Goal: Leave review/rating

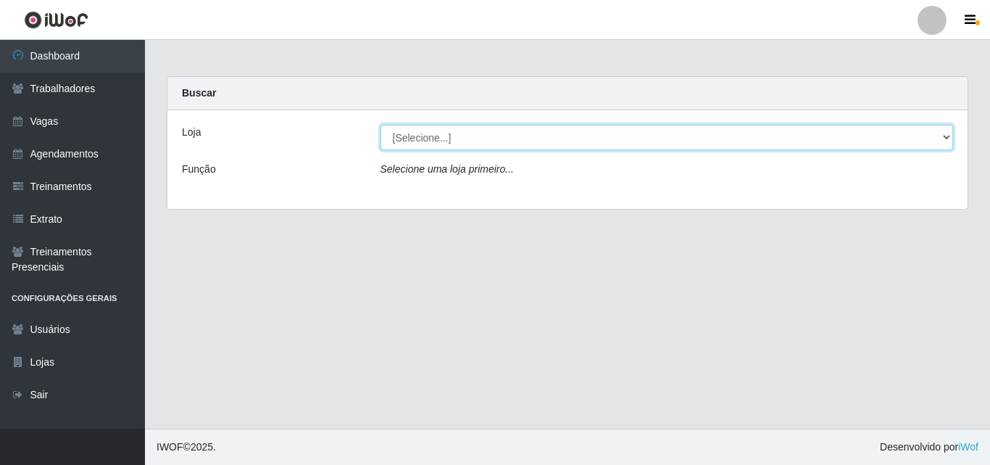
click at [426, 146] on select "[Selecione...] Chinatown Sushimi - [GEOGRAPHIC_DATA]" at bounding box center [668, 137] width 574 height 25
select select "357"
click at [381, 125] on select "[Selecione...] Chinatown Sushimi - [GEOGRAPHIC_DATA]" at bounding box center [668, 137] width 574 height 25
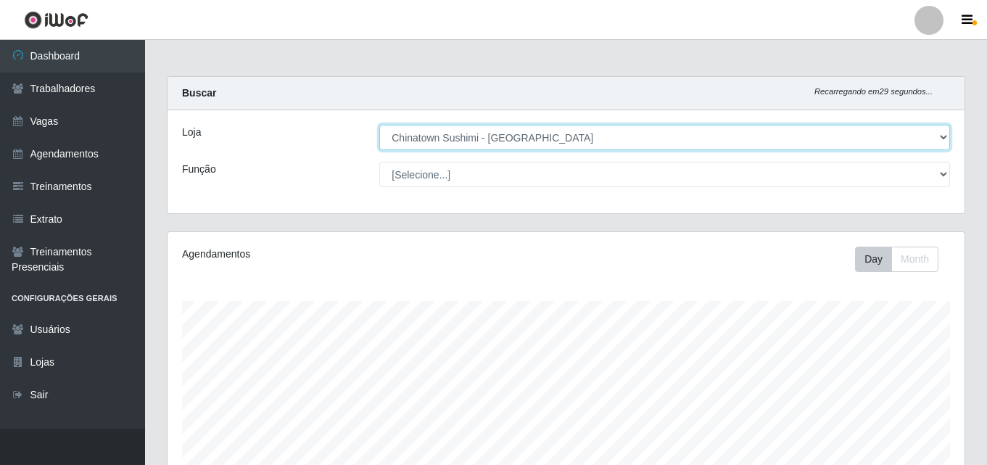
scroll to position [301, 797]
click at [450, 138] on select "[Selecione...] Chinatown Sushimi - [GEOGRAPHIC_DATA]" at bounding box center [664, 137] width 571 height 25
click at [379, 125] on select "[Selecione...] Chinatown Sushimi - [GEOGRAPHIC_DATA]" at bounding box center [664, 137] width 571 height 25
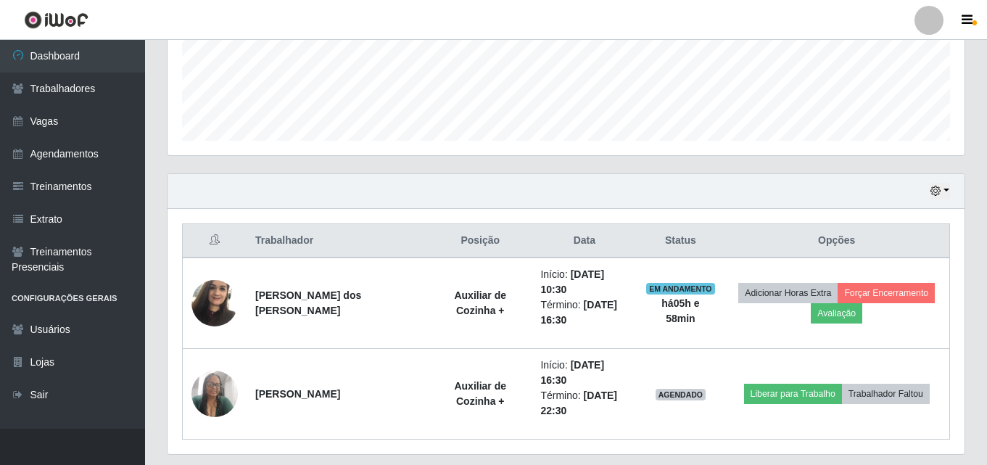
scroll to position [391, 0]
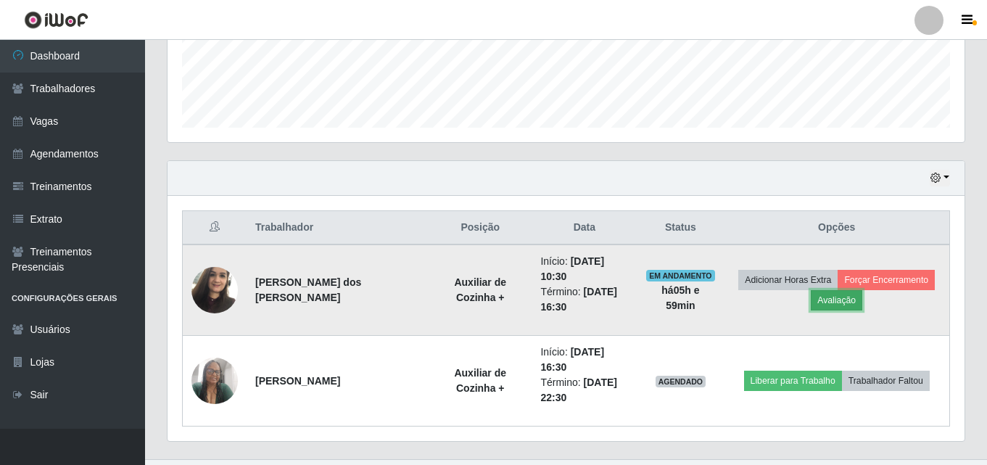
click at [835, 297] on button "Avaliação" at bounding box center [836, 300] width 51 height 20
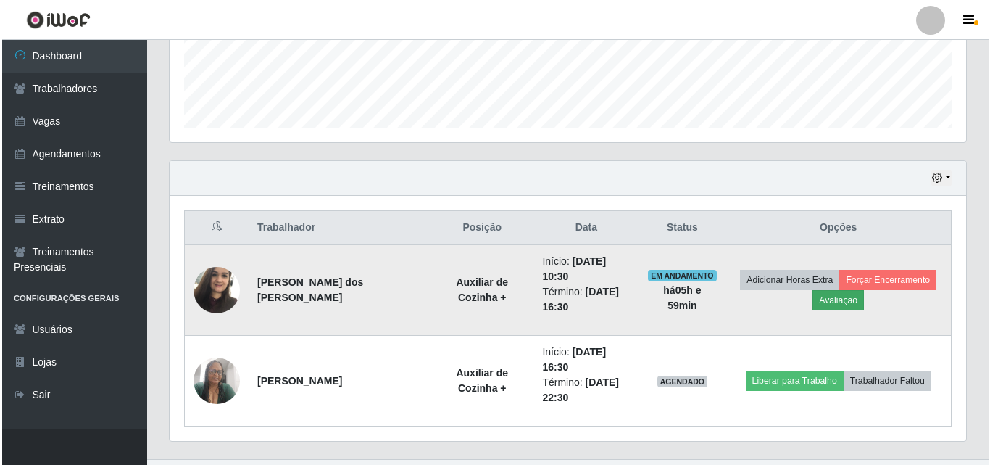
scroll to position [301, 790]
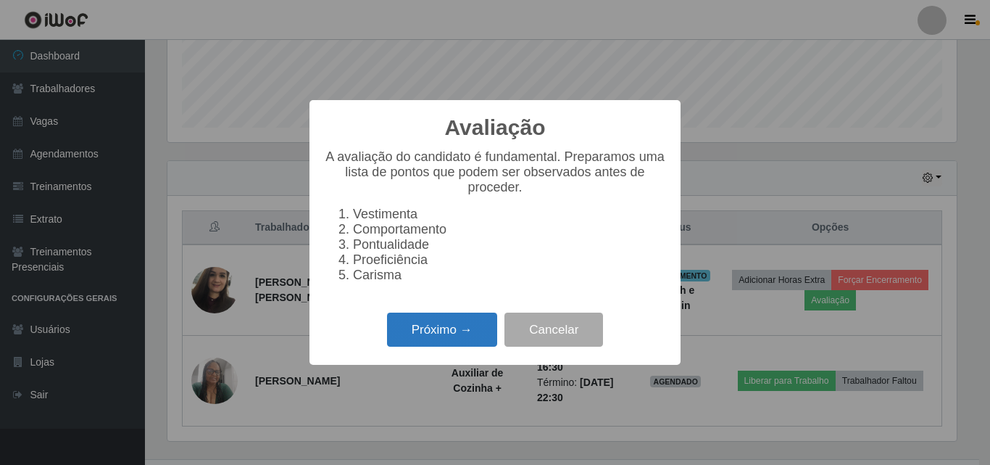
click at [472, 342] on button "Próximo →" at bounding box center [442, 330] width 110 height 34
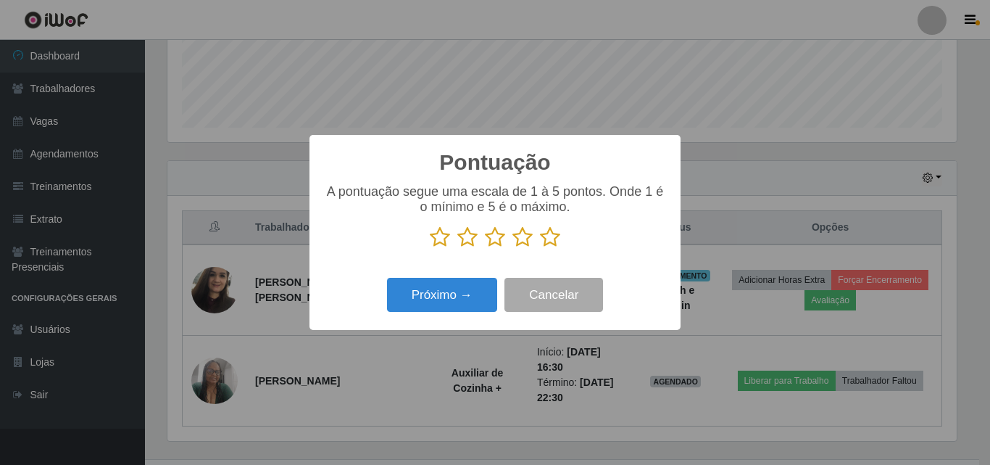
scroll to position [724767, 724279]
click at [552, 239] on icon at bounding box center [550, 237] width 20 height 22
click at [540, 248] on input "radio" at bounding box center [540, 248] width 0 height 0
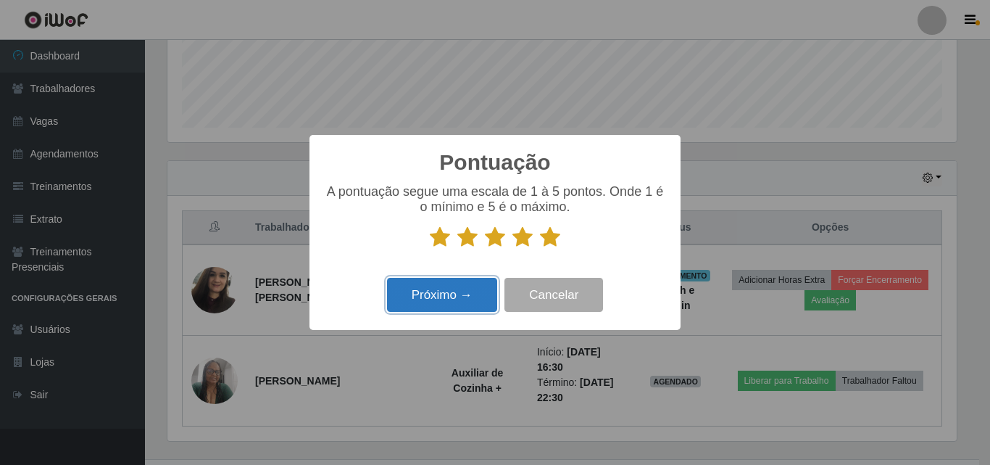
click at [444, 302] on button "Próximo →" at bounding box center [442, 295] width 110 height 34
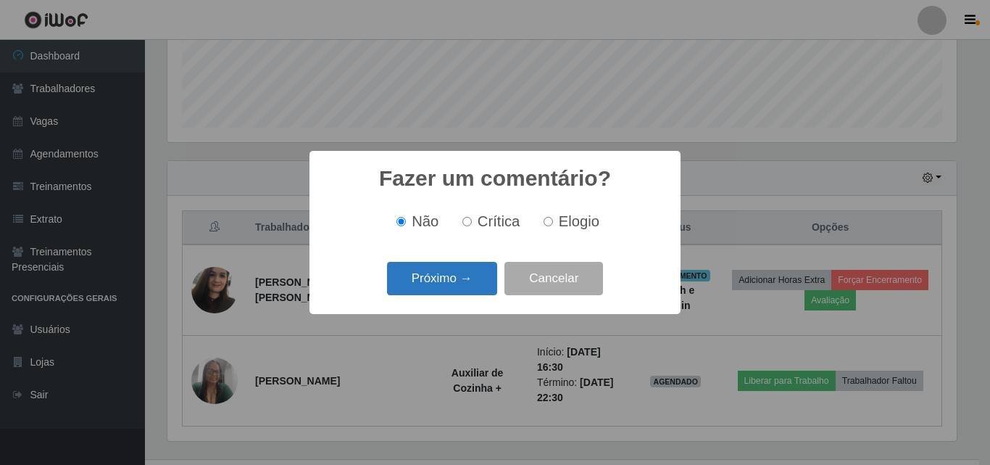
click at [467, 273] on button "Próximo →" at bounding box center [442, 279] width 110 height 34
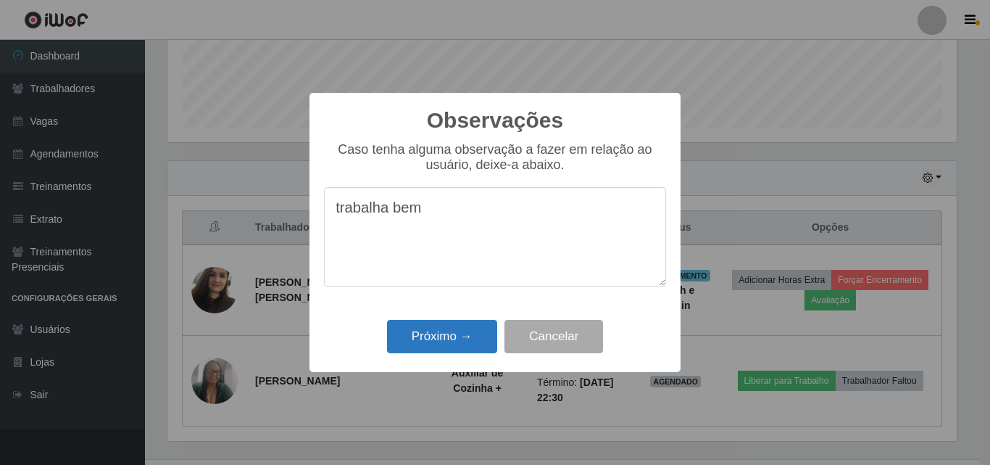
type textarea "trabalha bem"
click at [464, 331] on button "Próximo →" at bounding box center [442, 337] width 110 height 34
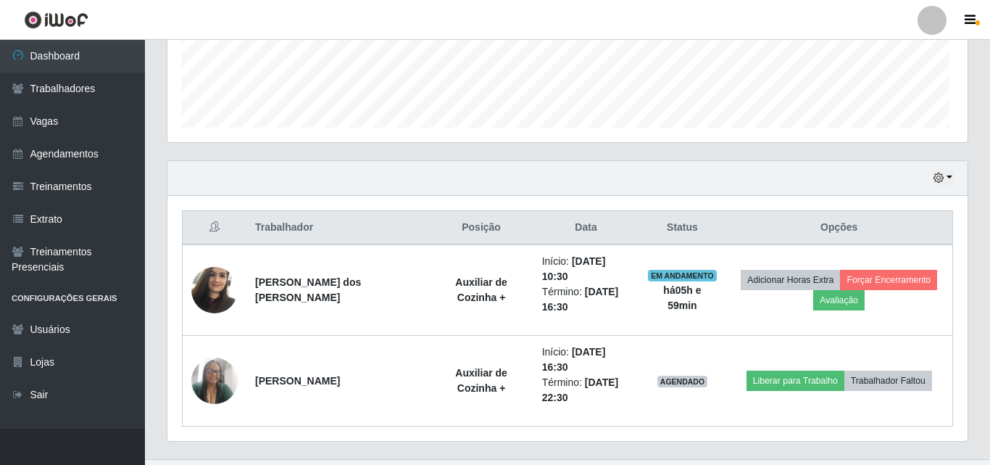
scroll to position [301, 797]
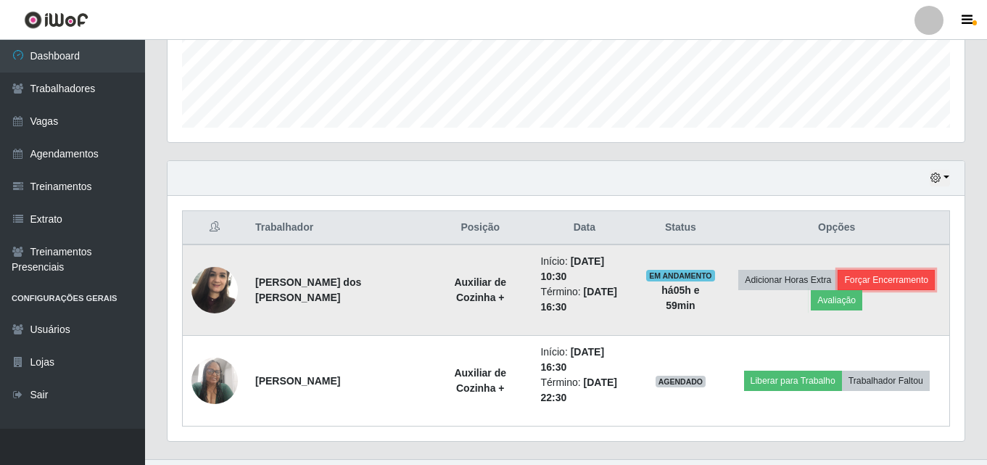
click at [866, 270] on button "Forçar Encerramento" at bounding box center [885, 280] width 97 height 20
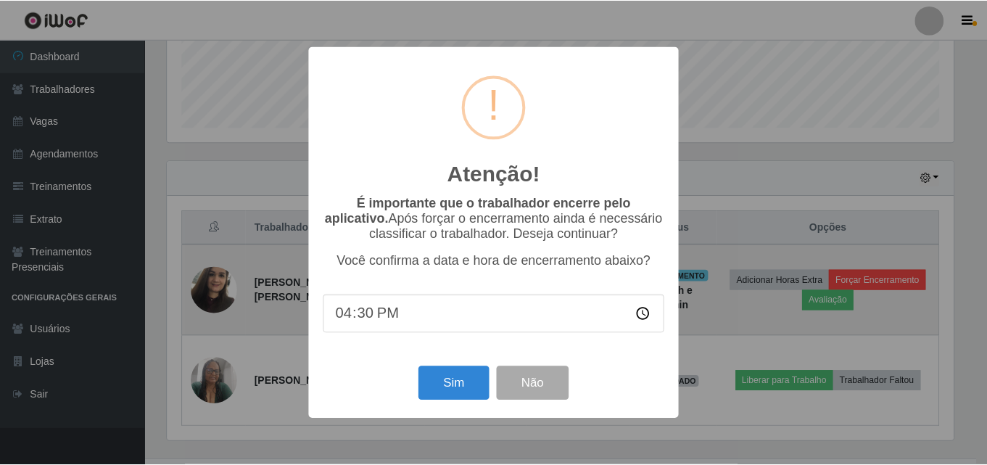
scroll to position [301, 790]
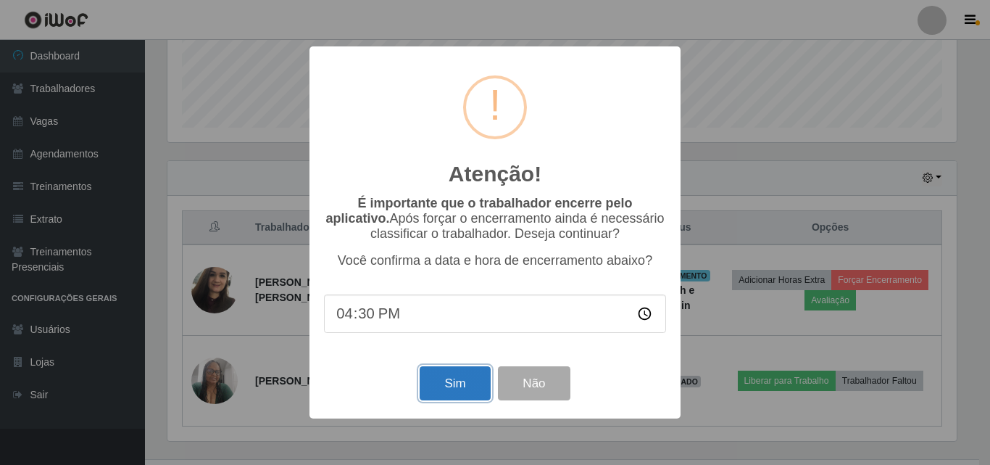
click at [460, 383] on button "Sim" at bounding box center [455, 383] width 70 height 34
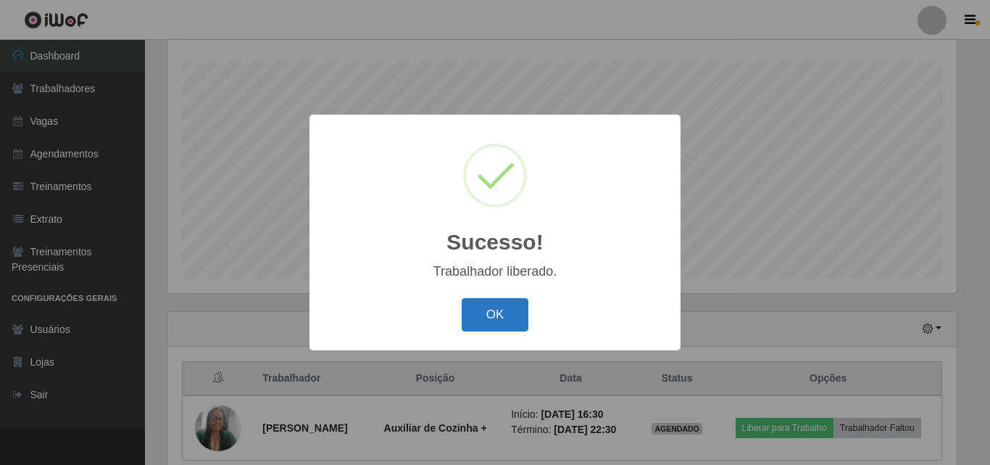
click at [494, 324] on button "OK" at bounding box center [495, 315] width 67 height 34
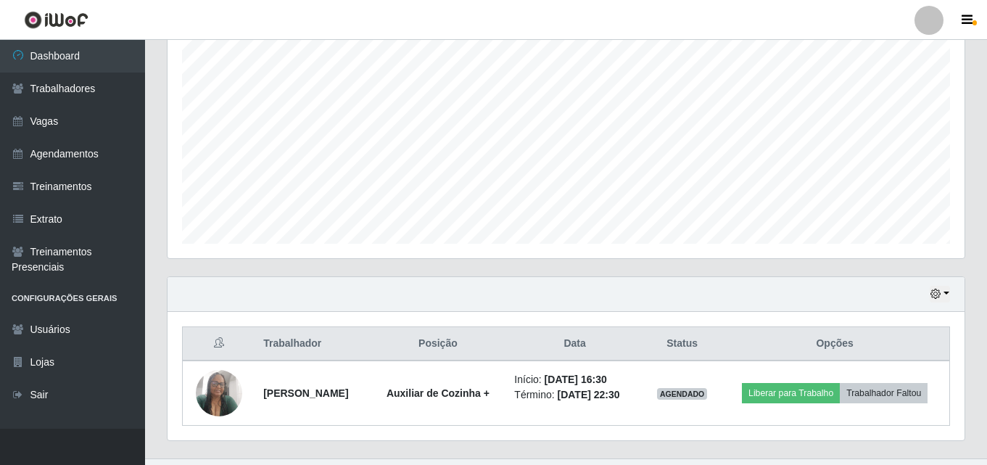
scroll to position [305, 0]
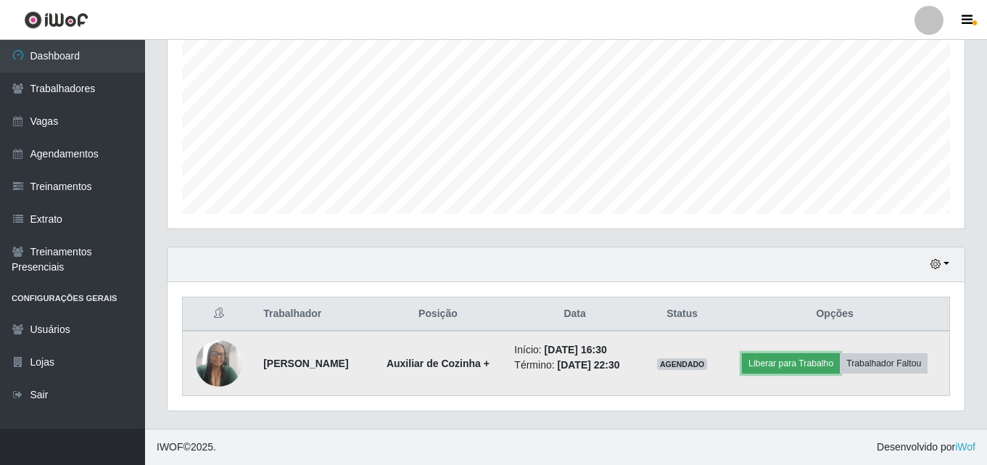
click at [789, 362] on button "Liberar para Trabalho" at bounding box center [791, 363] width 98 height 20
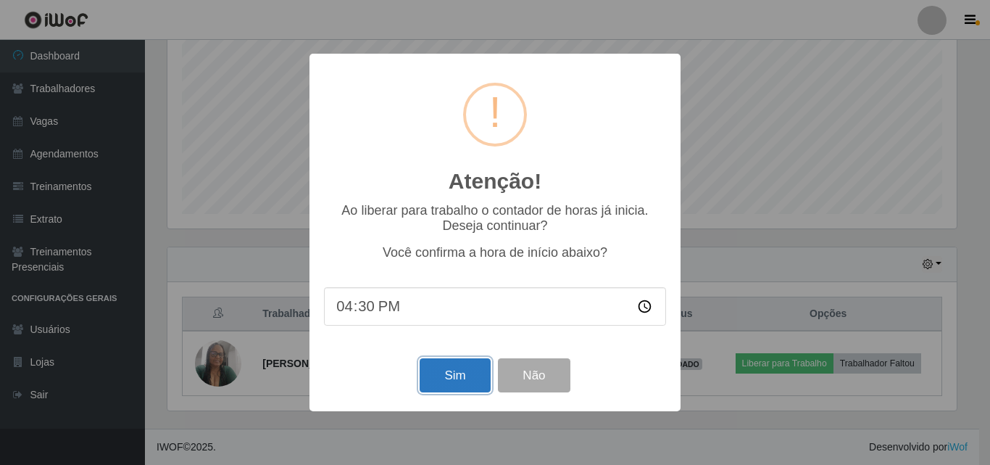
click at [454, 381] on button "Sim" at bounding box center [455, 375] width 70 height 34
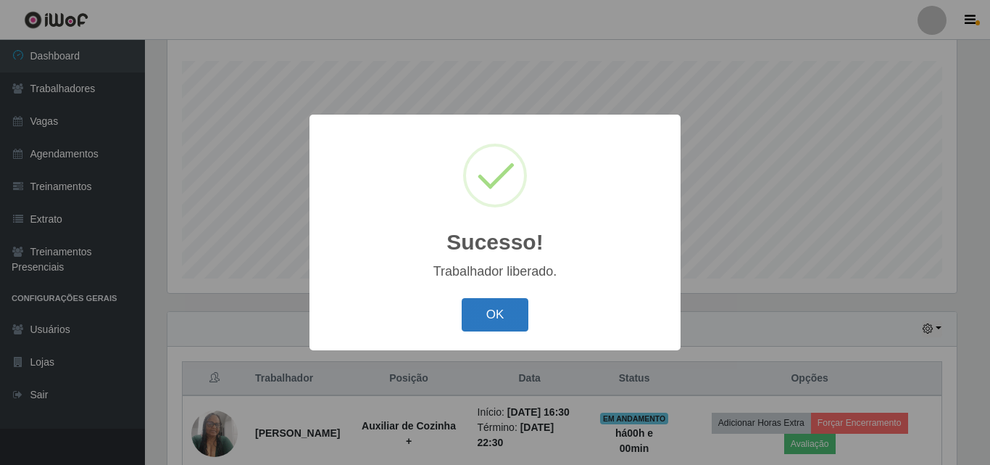
click at [492, 313] on button "OK" at bounding box center [495, 315] width 67 height 34
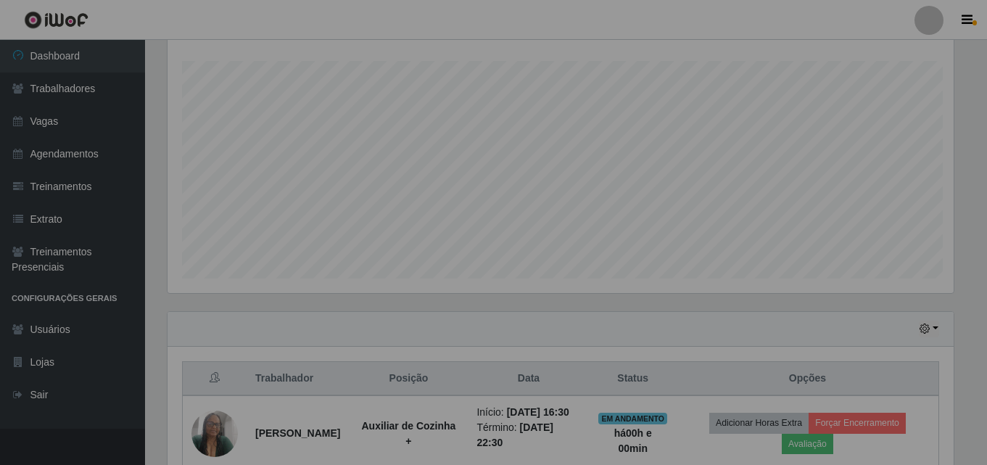
scroll to position [301, 797]
